Goal: Share content: Share content

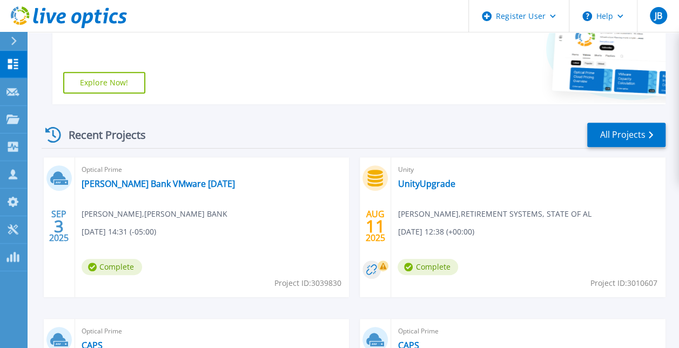
scroll to position [228, 0]
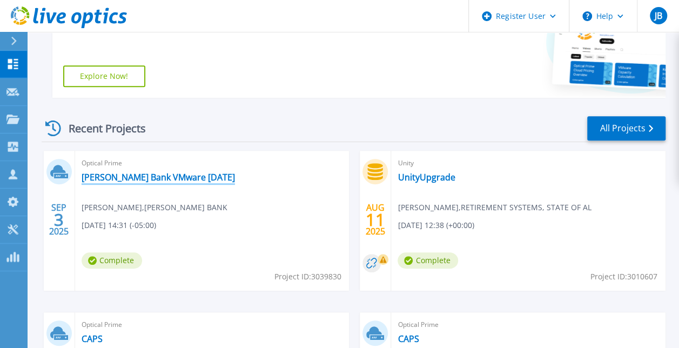
click at [134, 178] on link "[PERSON_NAME] Bank VMware [DATE]" at bounding box center [158, 177] width 153 height 11
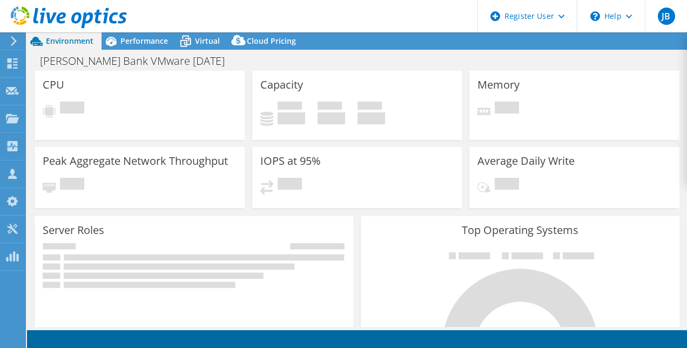
select select "USD"
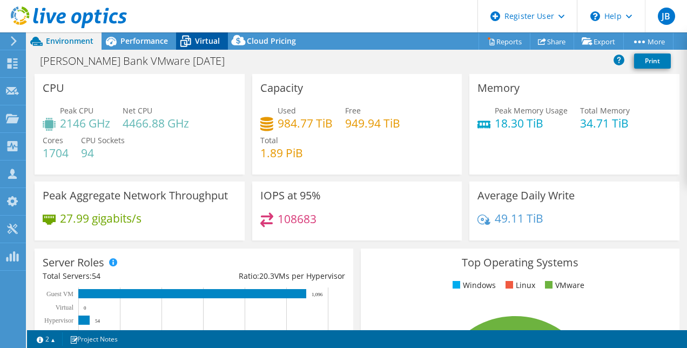
click at [211, 40] on span "Virtual" at bounding box center [207, 41] width 25 height 10
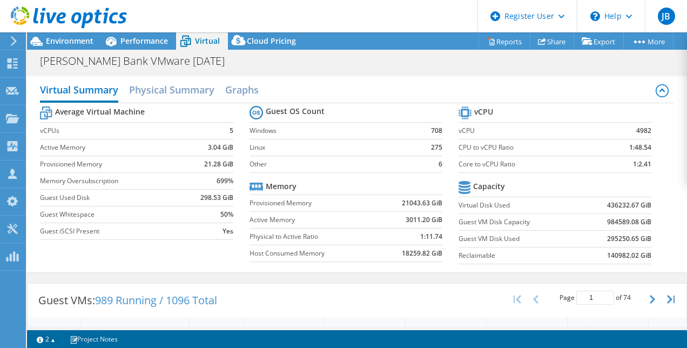
click at [352, 87] on div "Virtual Summary Physical Summary Graphs" at bounding box center [356, 91] width 633 height 24
click at [205, 86] on h2 "Physical Summary" at bounding box center [171, 91] width 85 height 24
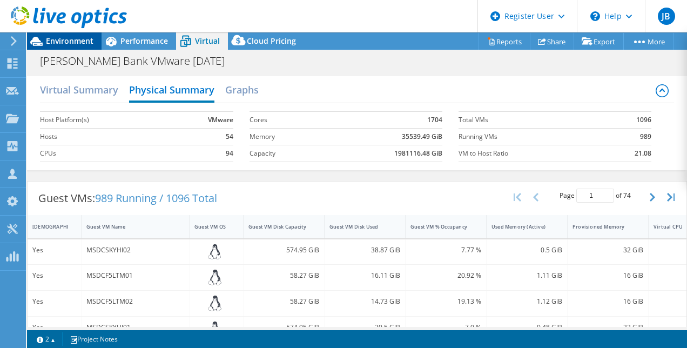
click at [83, 42] on span "Environment" at bounding box center [70, 41] width 48 height 10
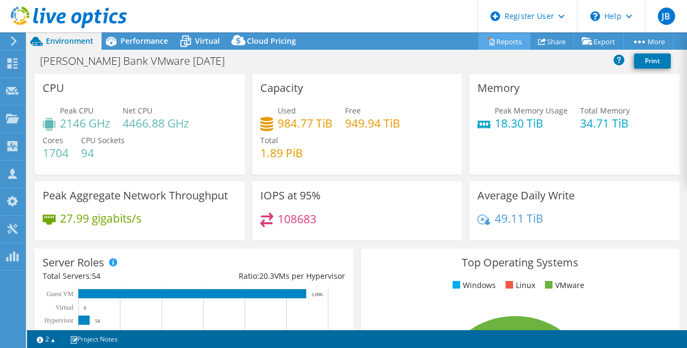
click at [518, 44] on link "Reports" at bounding box center [504, 41] width 52 height 17
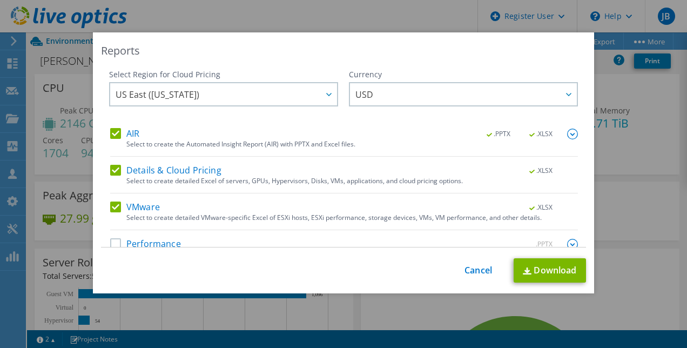
scroll to position [19, 0]
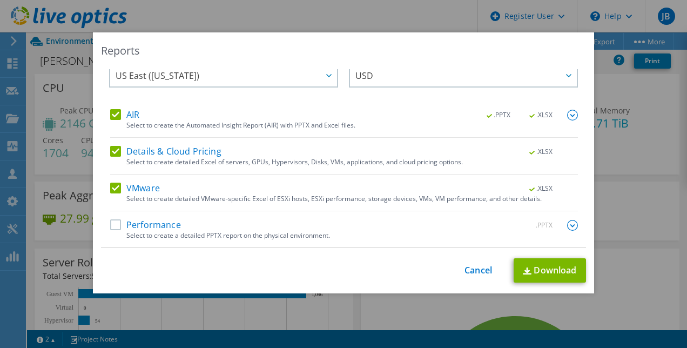
click at [114, 224] on label "Performance" at bounding box center [145, 225] width 71 height 11
click at [0, 0] on input "Performance" at bounding box center [0, 0] width 0 height 0
click at [536, 273] on link "Download" at bounding box center [550, 270] width 72 height 24
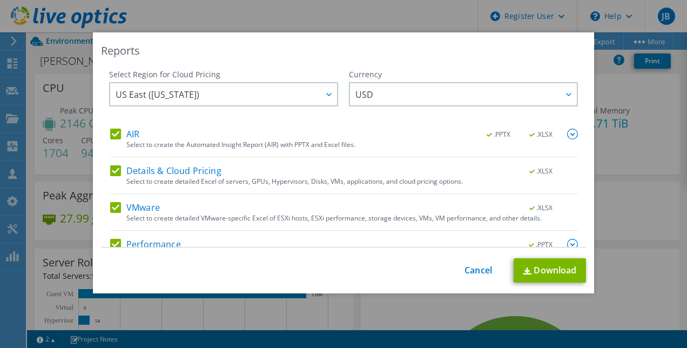
click at [253, 49] on div "Reports" at bounding box center [343, 50] width 485 height 15
click at [471, 269] on link "Cancel" at bounding box center [478, 270] width 28 height 10
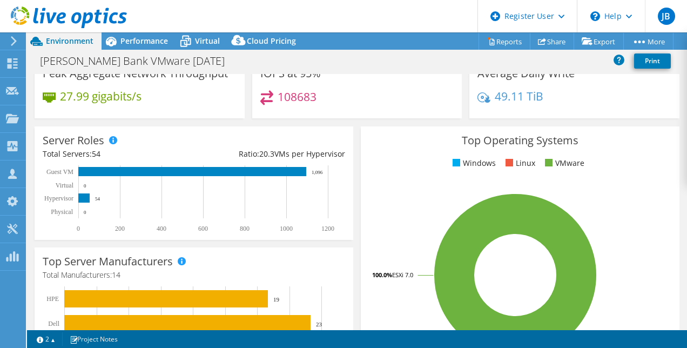
scroll to position [122, 0]
click at [555, 40] on link "Share" at bounding box center [552, 41] width 44 height 17
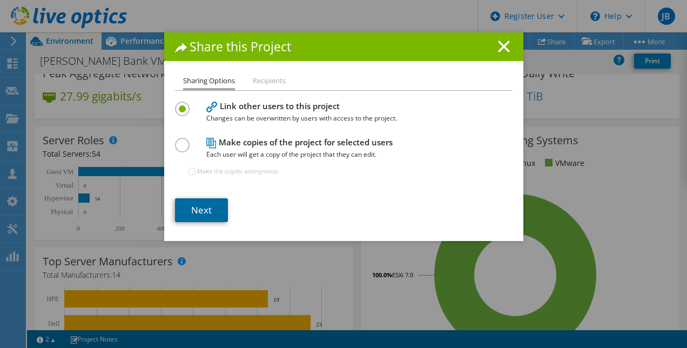
click at [205, 216] on link "Next" at bounding box center [201, 210] width 53 height 24
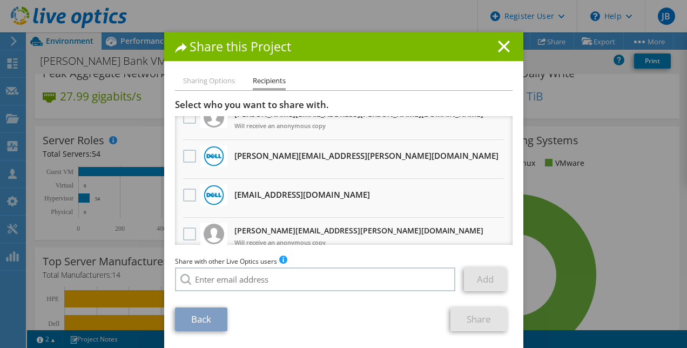
scroll to position [56, 0]
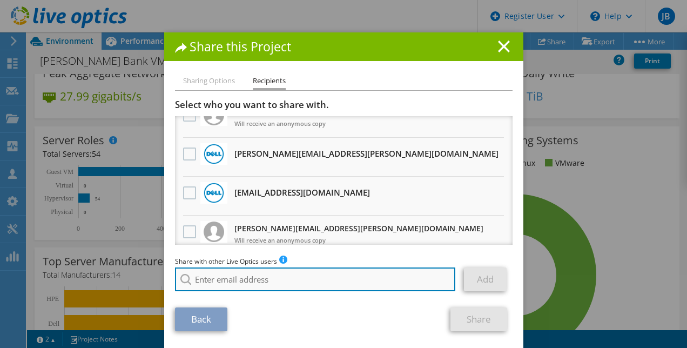
click at [202, 274] on input "search" at bounding box center [315, 279] width 281 height 24
type input "j"
type input "[PERSON_NAME]"
